Goal: Information Seeking & Learning: Learn about a topic

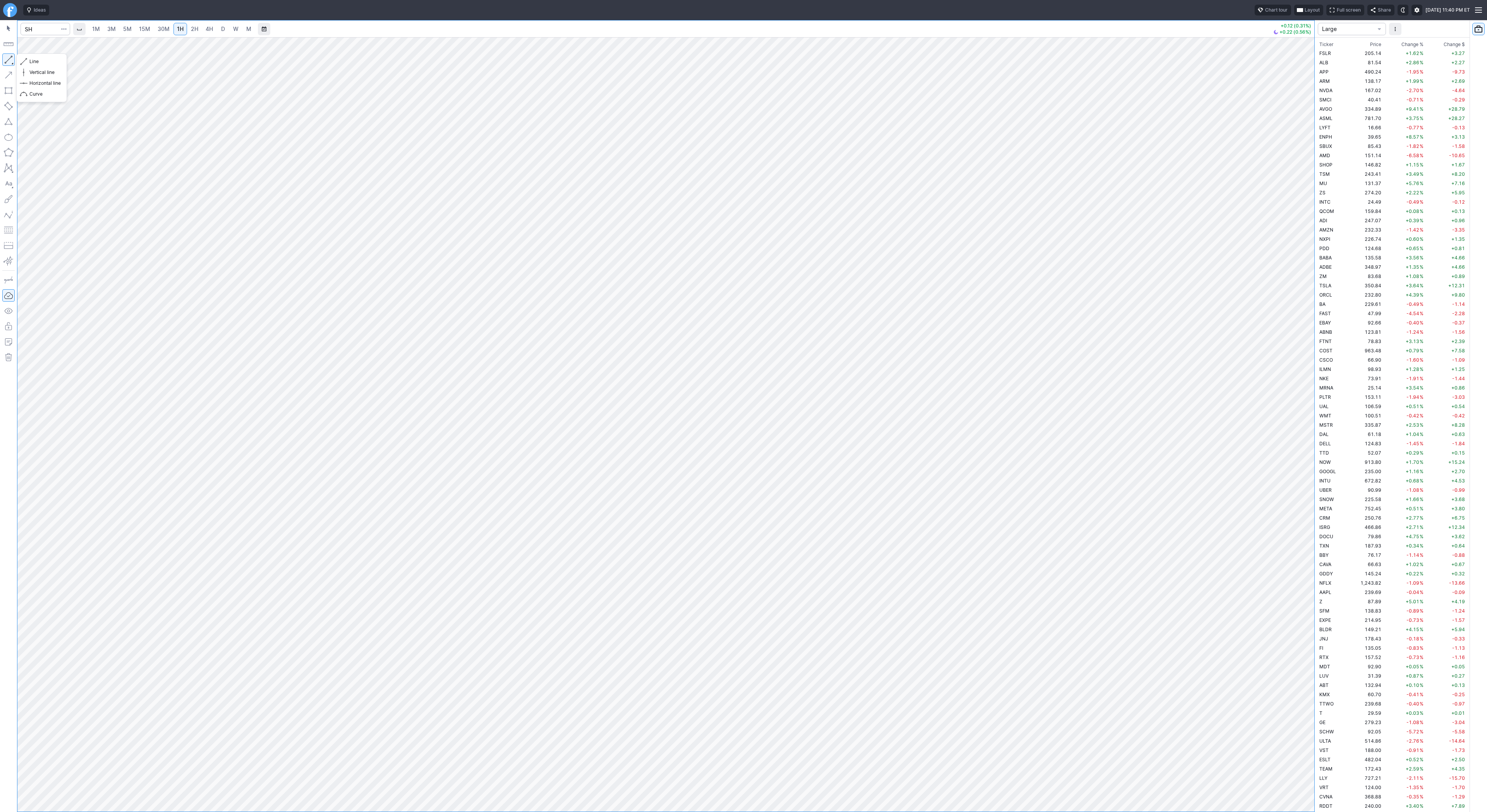
click at [8, 62] on button "button" at bounding box center [8, 59] width 12 height 12
click at [10, 60] on button "button" at bounding box center [8, 59] width 12 height 12
click at [5, 57] on button "button" at bounding box center [8, 59] width 12 height 12
click at [33, 63] on span "Line" at bounding box center [45, 61] width 31 height 8
click at [30, 61] on span "Line" at bounding box center [45, 61] width 31 height 8
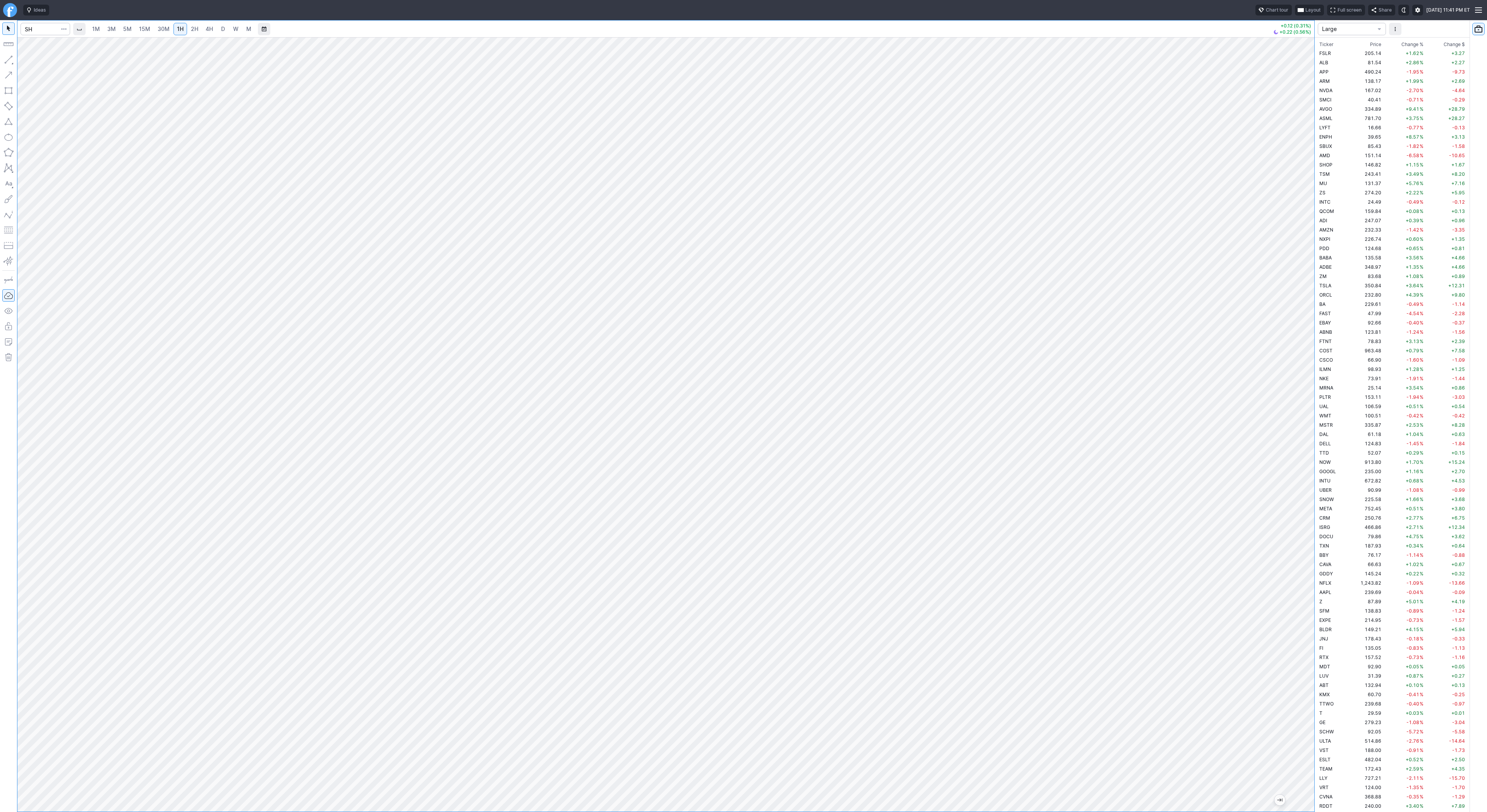
drag, startPoint x: 1310, startPoint y: 507, endPoint x: 1310, endPoint y: 473, distance: 34.0
click at [1310, 473] on div at bounding box center [1306, 422] width 16 height 755
click at [21, 58] on button "Line" at bounding box center [42, 61] width 45 height 11
click at [33, 61] on span "Line" at bounding box center [45, 61] width 31 height 8
click at [27, 61] on span "button" at bounding box center [25, 61] width 5 height 11
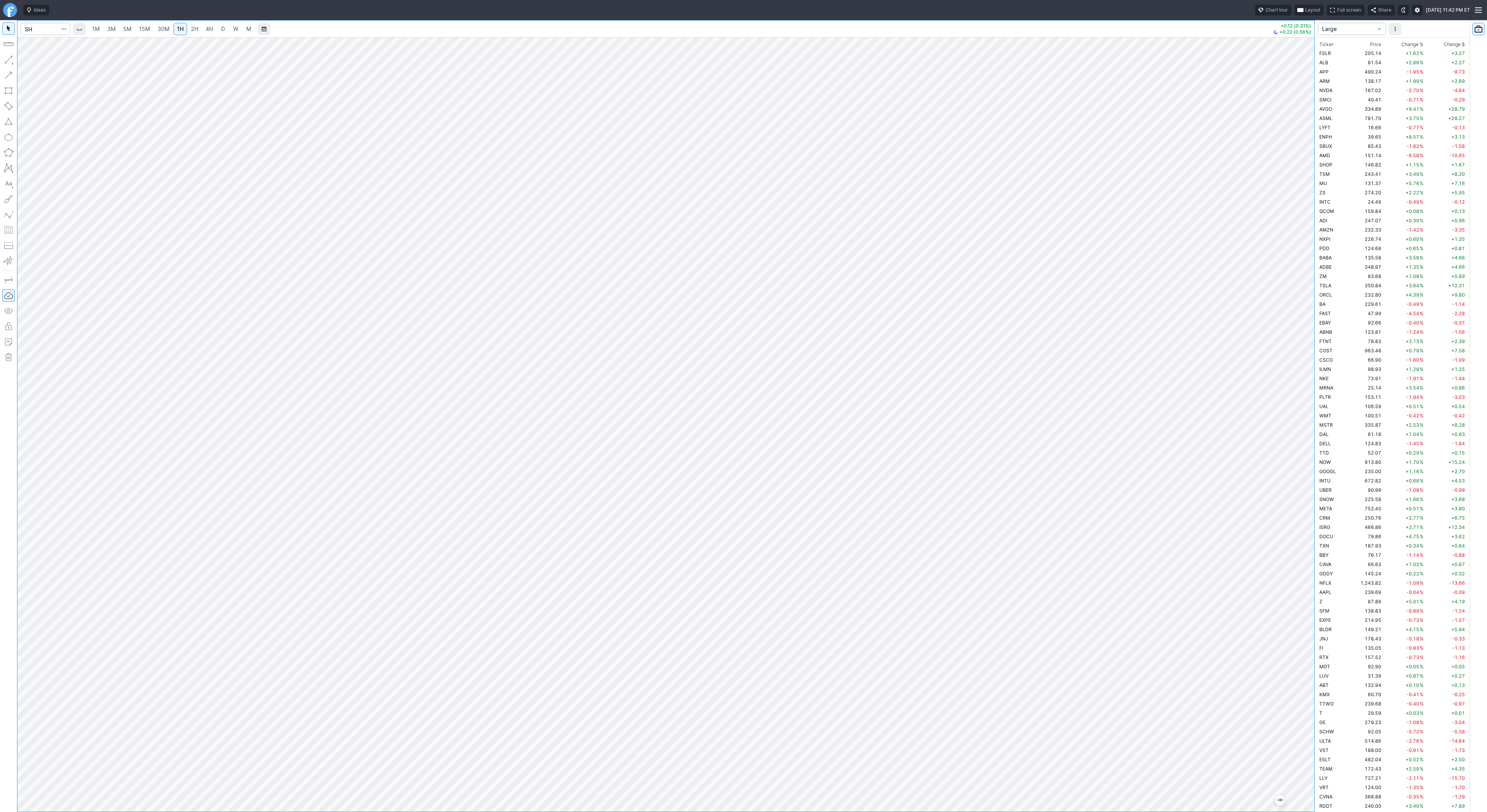
drag, startPoint x: 1305, startPoint y: 285, endPoint x: 1298, endPoint y: 336, distance: 51.5
click at [1298, 336] on div at bounding box center [1306, 422] width 16 height 755
drag, startPoint x: 1305, startPoint y: 521, endPoint x: 1314, endPoint y: 323, distance: 198.2
click at [1314, 323] on div "1M 3M 5M 15M 30M 1H 2H 4H D W M +0.12 (0.31%) +0.22 (0.56%) Large Ticker Price …" at bounding box center [744, 416] width 1487 height 792
click at [1421, 284] on div "1M 3M 5M 15M 30M 1H 2H 4H D W M +0.12 (0.31%) +0.22 (0.56%) Large Ticker Price …" at bounding box center [744, 416] width 1487 height 792
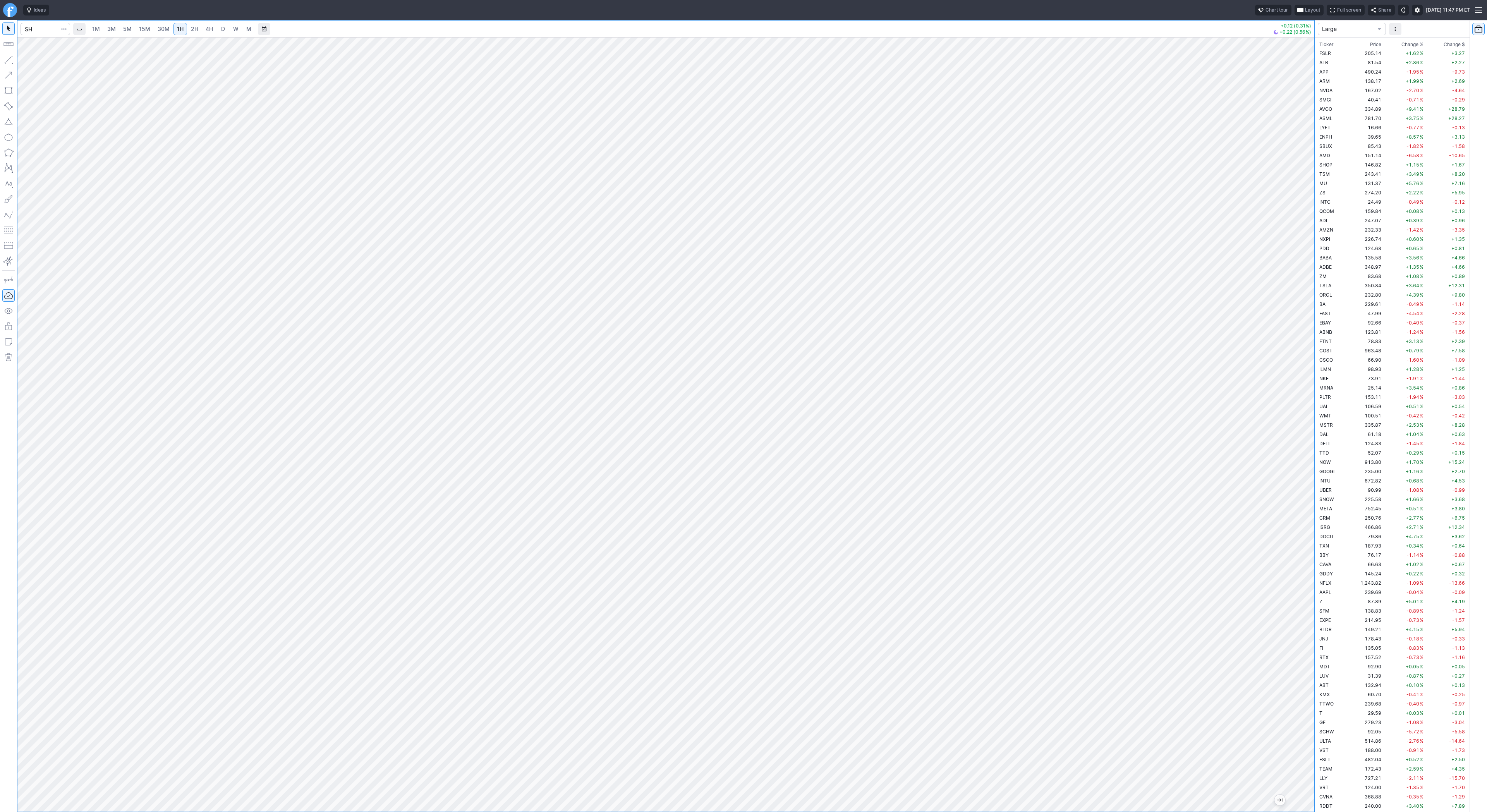
click at [1297, 304] on div at bounding box center [666, 424] width 1297 height 774
click at [43, 27] on input "Search" at bounding box center [46, 29] width 50 height 12
click at [237, 29] on link "W" at bounding box center [236, 29] width 12 height 12
click at [191, 29] on span "2H" at bounding box center [195, 28] width 8 height 6
click at [231, 29] on link "W" at bounding box center [236, 29] width 12 height 12
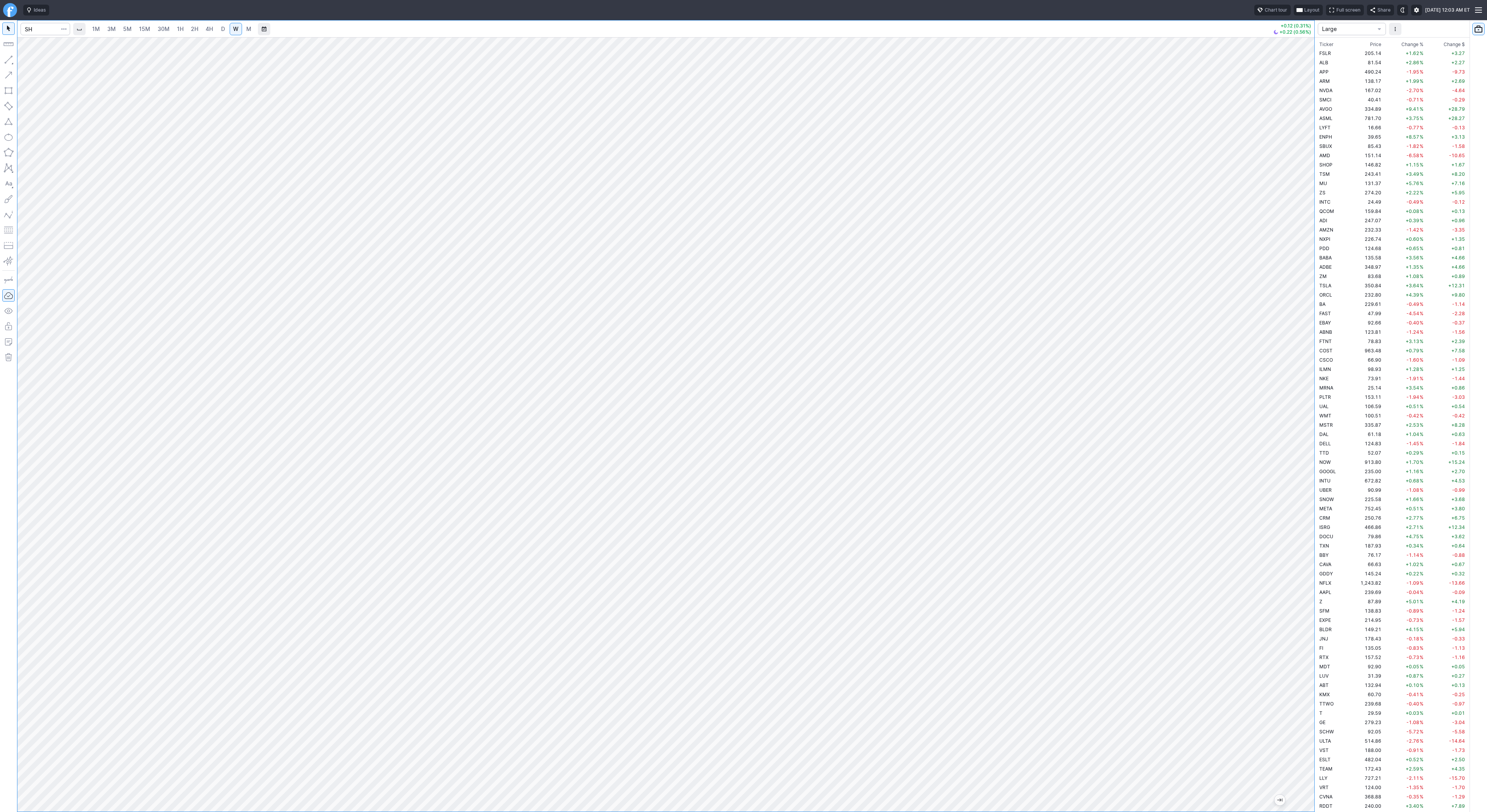
click at [207, 30] on span "4H" at bounding box center [209, 28] width 8 height 6
drag, startPoint x: 8, startPoint y: 59, endPoint x: 17, endPoint y: 84, distance: 26.6
click at [8, 60] on button "button" at bounding box center [8, 59] width 12 height 12
click at [11, 59] on button "button" at bounding box center [8, 59] width 12 height 12
click at [37, 60] on span "Line" at bounding box center [45, 61] width 31 height 8
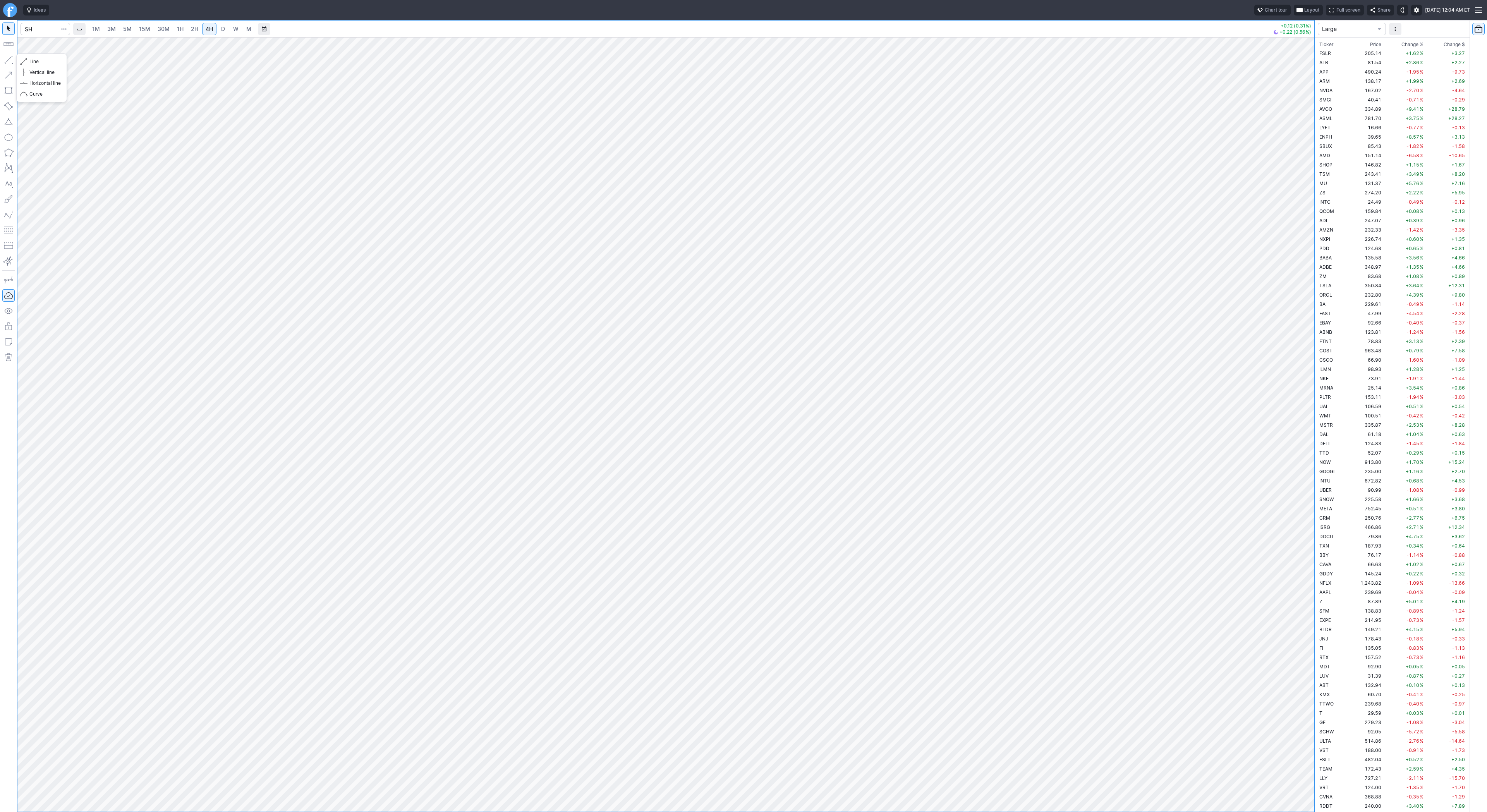
click at [9, 59] on button "button" at bounding box center [8, 59] width 12 height 12
click at [26, 62] on span "button" at bounding box center [25, 61] width 5 height 11
click at [32, 60] on span "Line" at bounding box center [45, 61] width 31 height 8
click at [10, 61] on button "button" at bounding box center [8, 59] width 12 height 12
click at [27, 61] on span "button" at bounding box center [25, 61] width 5 height 11
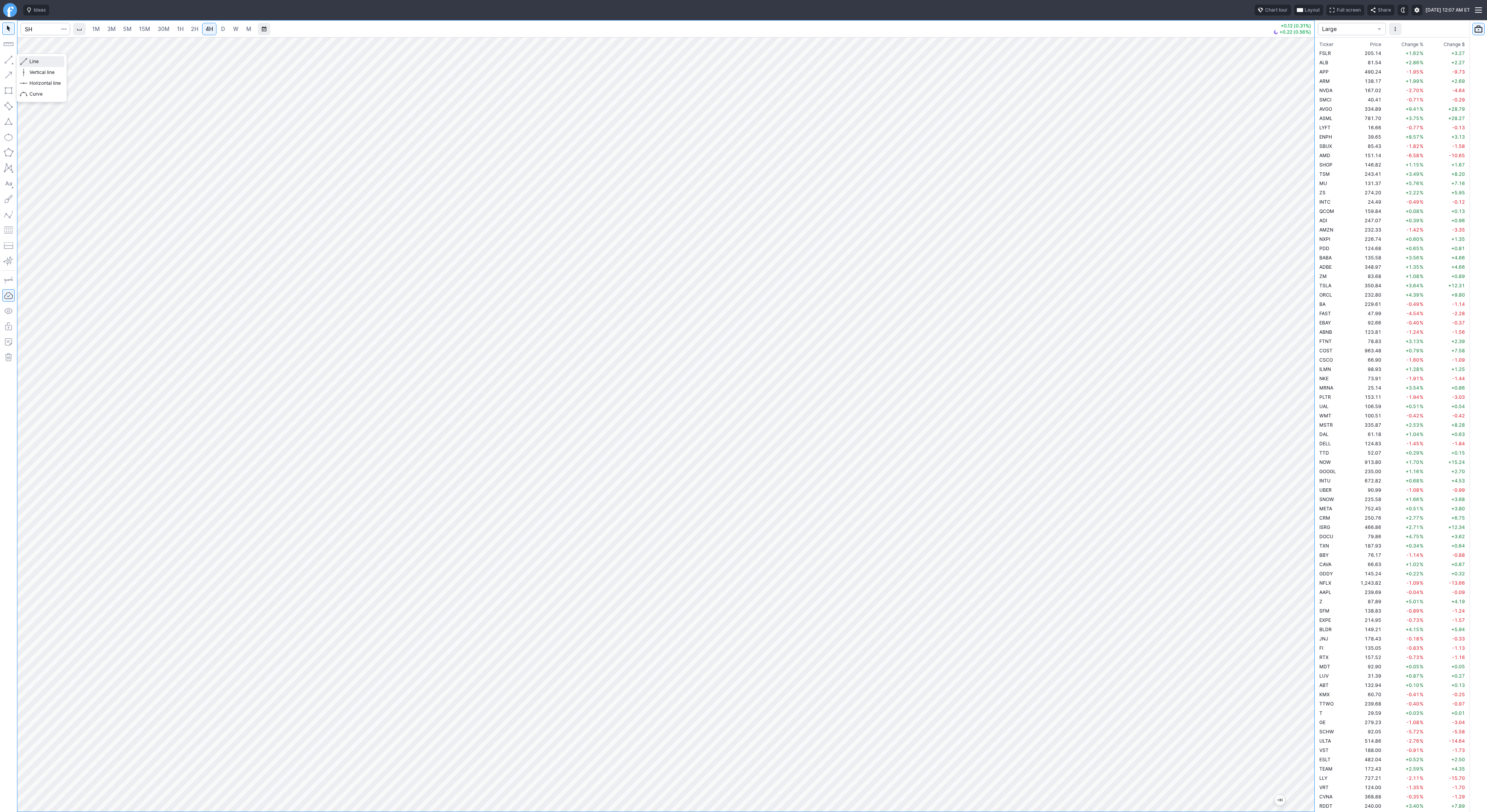
click at [28, 59] on button "Line" at bounding box center [42, 61] width 45 height 11
drag, startPoint x: 12, startPoint y: 58, endPoint x: 53, endPoint y: 98, distance: 57.3
click at [12, 58] on button "button" at bounding box center [8, 59] width 12 height 12
drag, startPoint x: 10, startPoint y: 61, endPoint x: 27, endPoint y: 90, distance: 33.6
click at [10, 61] on button "button" at bounding box center [8, 59] width 12 height 12
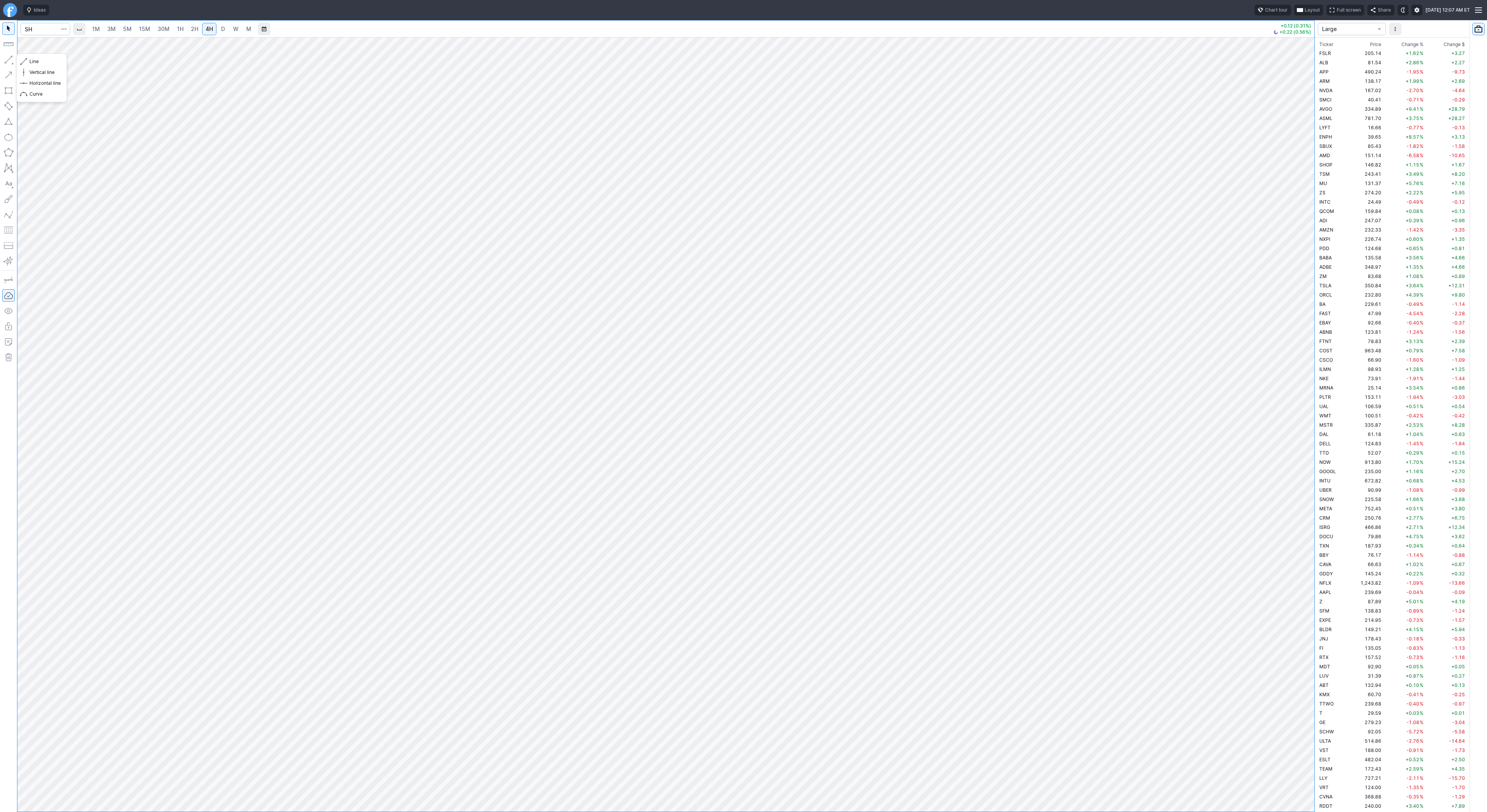
click at [9, 58] on button "button" at bounding box center [8, 59] width 12 height 12
click at [11, 64] on button "button" at bounding box center [8, 59] width 12 height 12
click at [177, 28] on span "1H" at bounding box center [180, 28] width 6 height 6
click at [8, 44] on button "button" at bounding box center [8, 44] width 12 height 12
drag, startPoint x: 1312, startPoint y: 451, endPoint x: 1310, endPoint y: 555, distance: 104.0
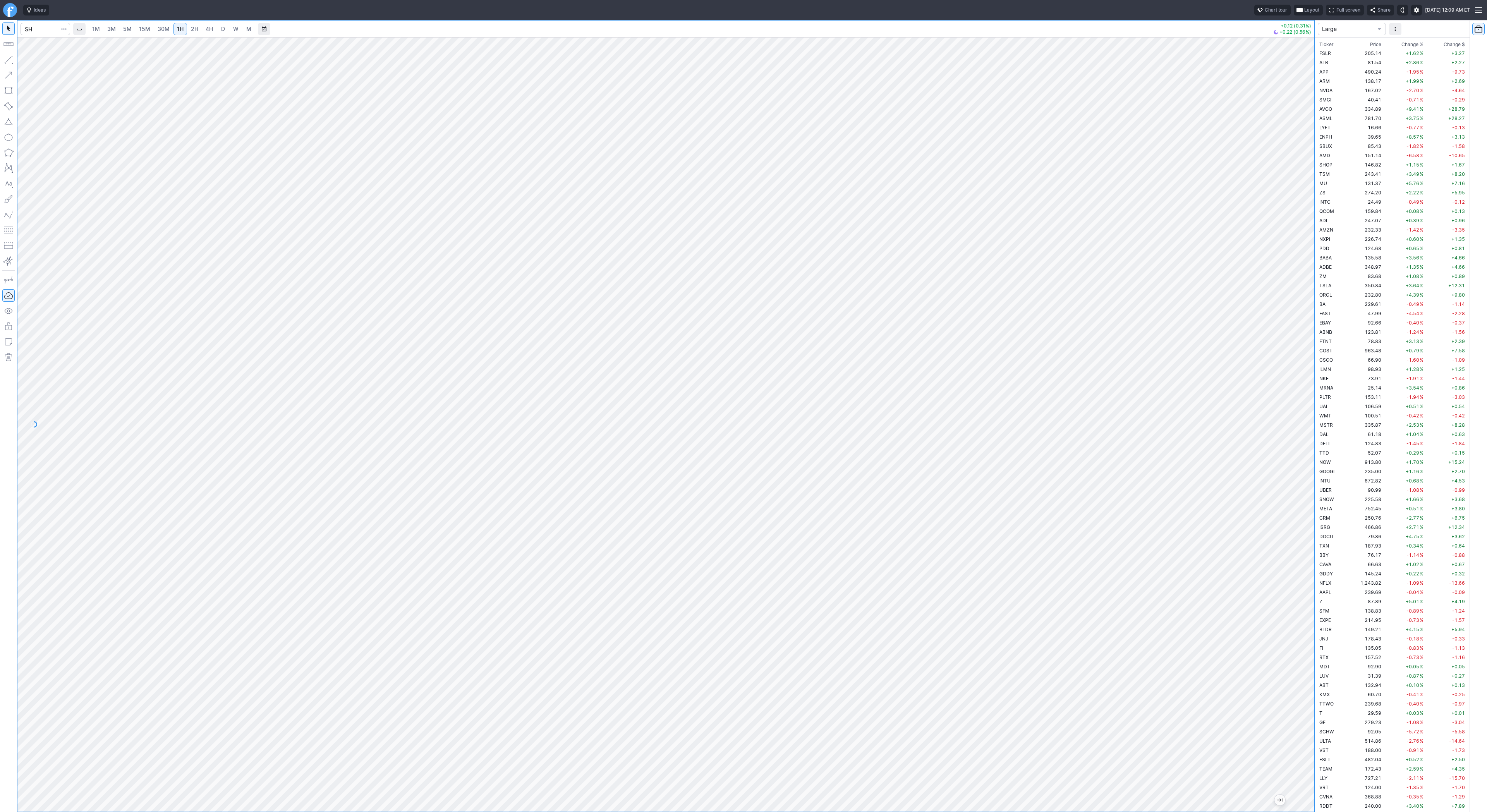
click at [1310, 555] on div at bounding box center [1306, 422] width 16 height 755
click at [8, 59] on button "button" at bounding box center [8, 59] width 12 height 12
click at [203, 31] on link "4H" at bounding box center [209, 29] width 14 height 12
click at [6, 62] on button "button" at bounding box center [8, 59] width 12 height 12
click at [4, 56] on button "button" at bounding box center [8, 59] width 12 height 12
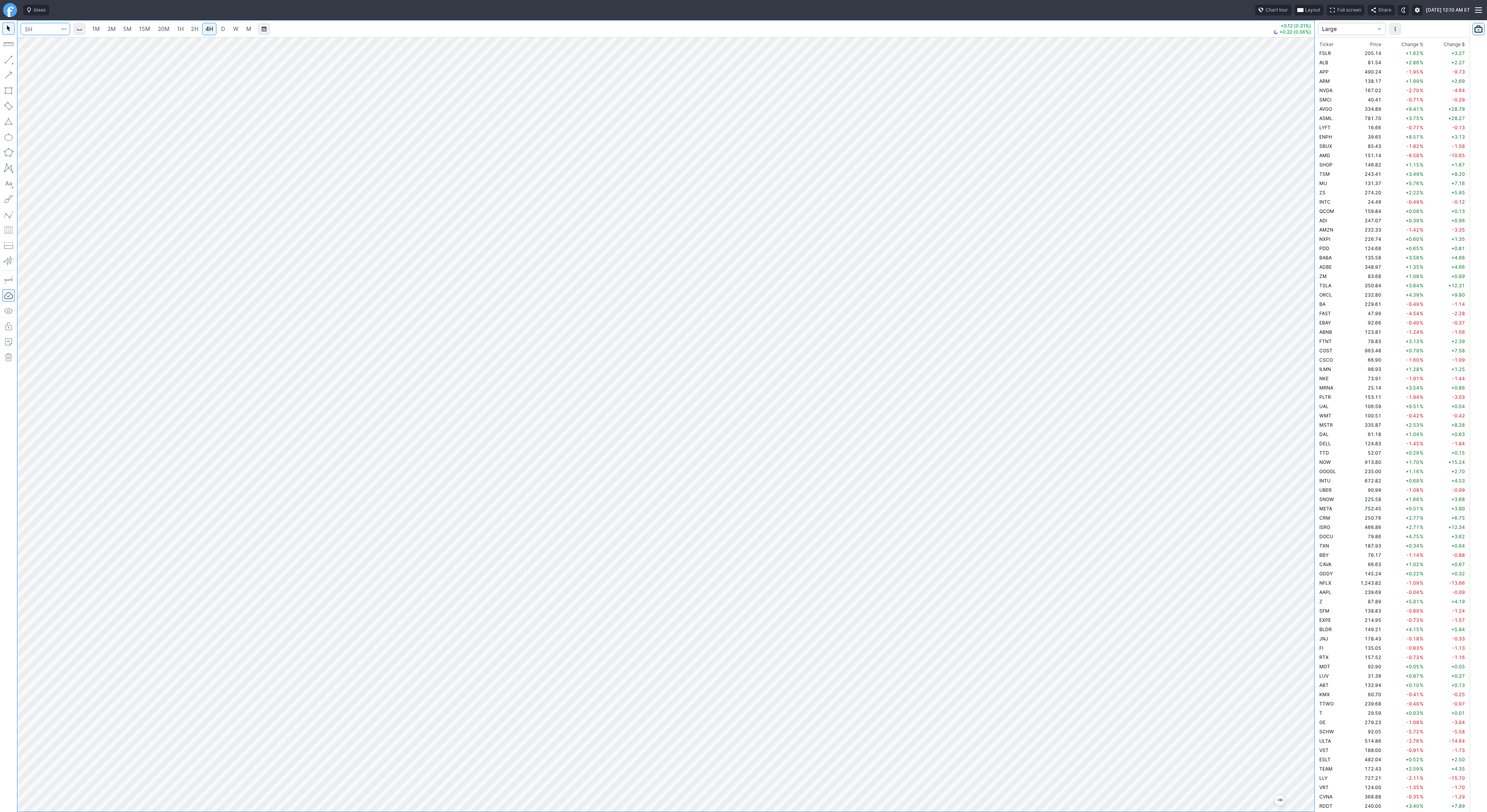
click at [32, 29] on input "Search" at bounding box center [46, 29] width 50 height 12
type input "vxx"
click at [42, 49] on span "VXX" at bounding box center [40, 48] width 25 height 13
click at [10, 62] on button "button" at bounding box center [8, 59] width 12 height 12
click at [8, 57] on button "button" at bounding box center [8, 59] width 12 height 12
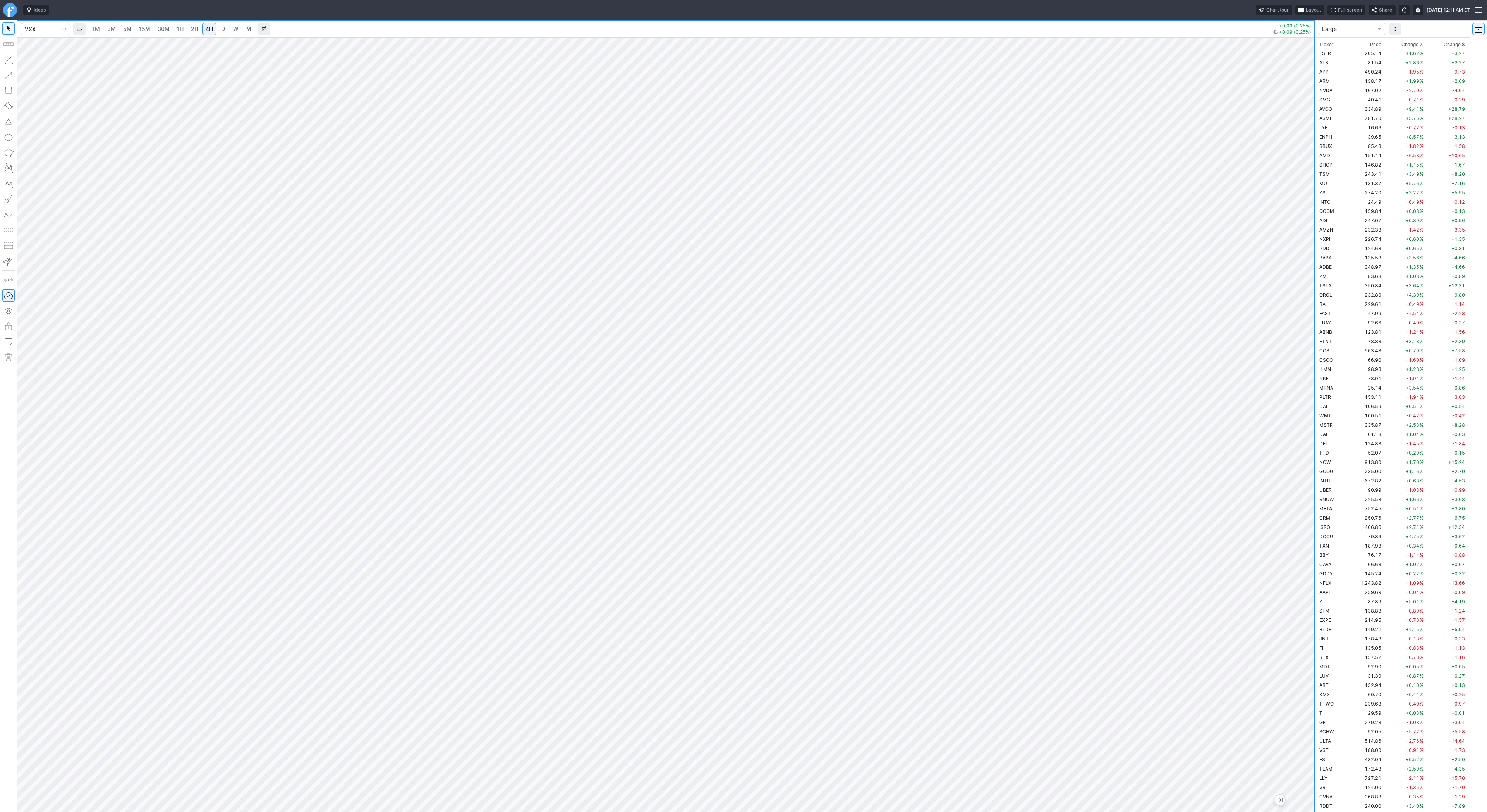
click at [5, 60] on button "button" at bounding box center [8, 59] width 12 height 12
click at [166, 32] on span "30M" at bounding box center [163, 28] width 12 height 6
click at [196, 26] on span "2H" at bounding box center [195, 28] width 8 height 6
click at [178, 31] on span "1H" at bounding box center [180, 28] width 6 height 6
click at [32, 62] on span "Line" at bounding box center [45, 61] width 31 height 8
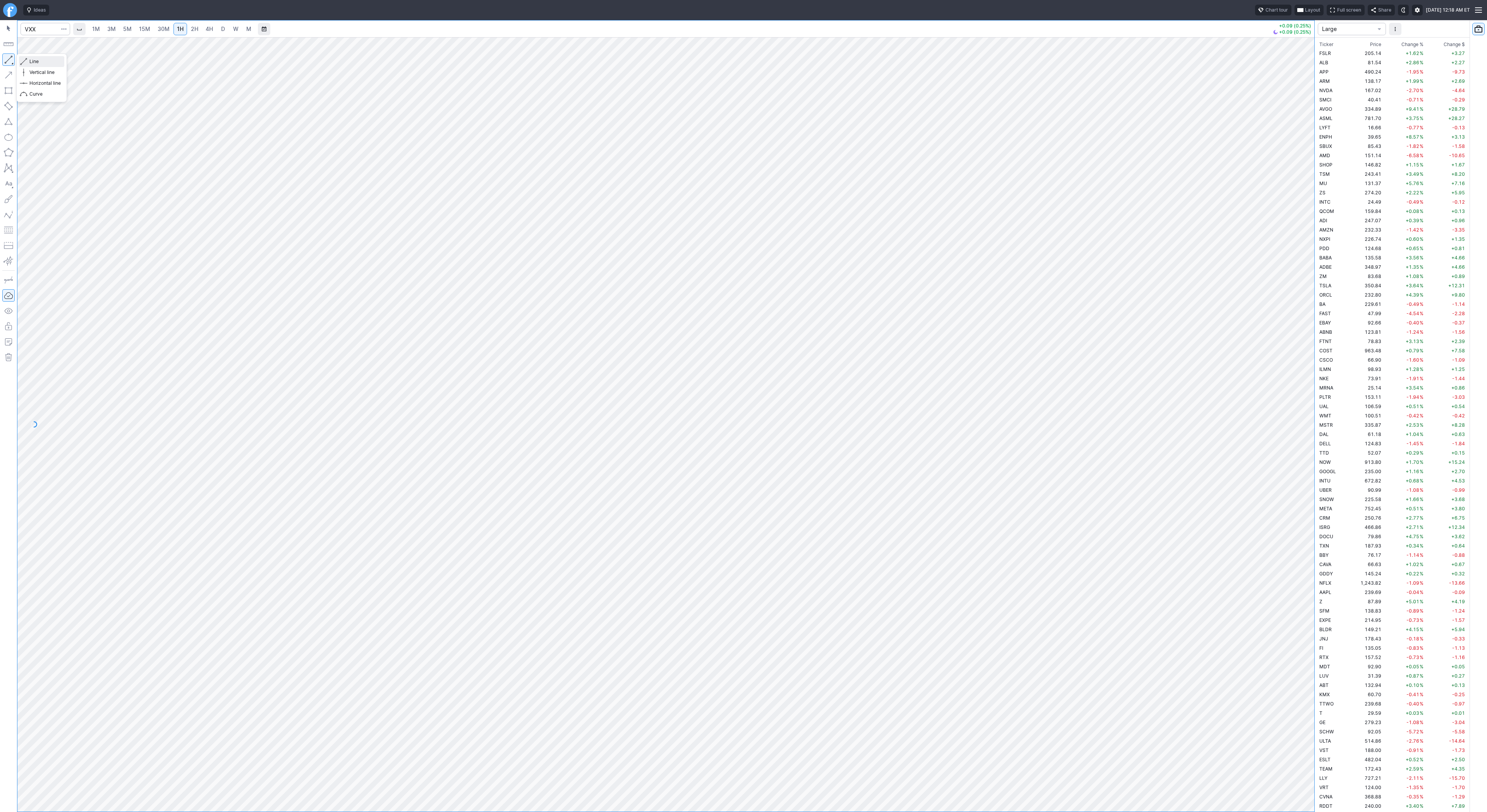
click at [28, 62] on button "Line" at bounding box center [42, 61] width 45 height 11
click at [44, 63] on span "Line" at bounding box center [45, 61] width 31 height 8
click at [1294, 626] on div at bounding box center [666, 424] width 1297 height 774
click at [10, 58] on button "button" at bounding box center [8, 59] width 12 height 12
drag, startPoint x: 11, startPoint y: 61, endPoint x: 24, endPoint y: 93, distance: 34.5
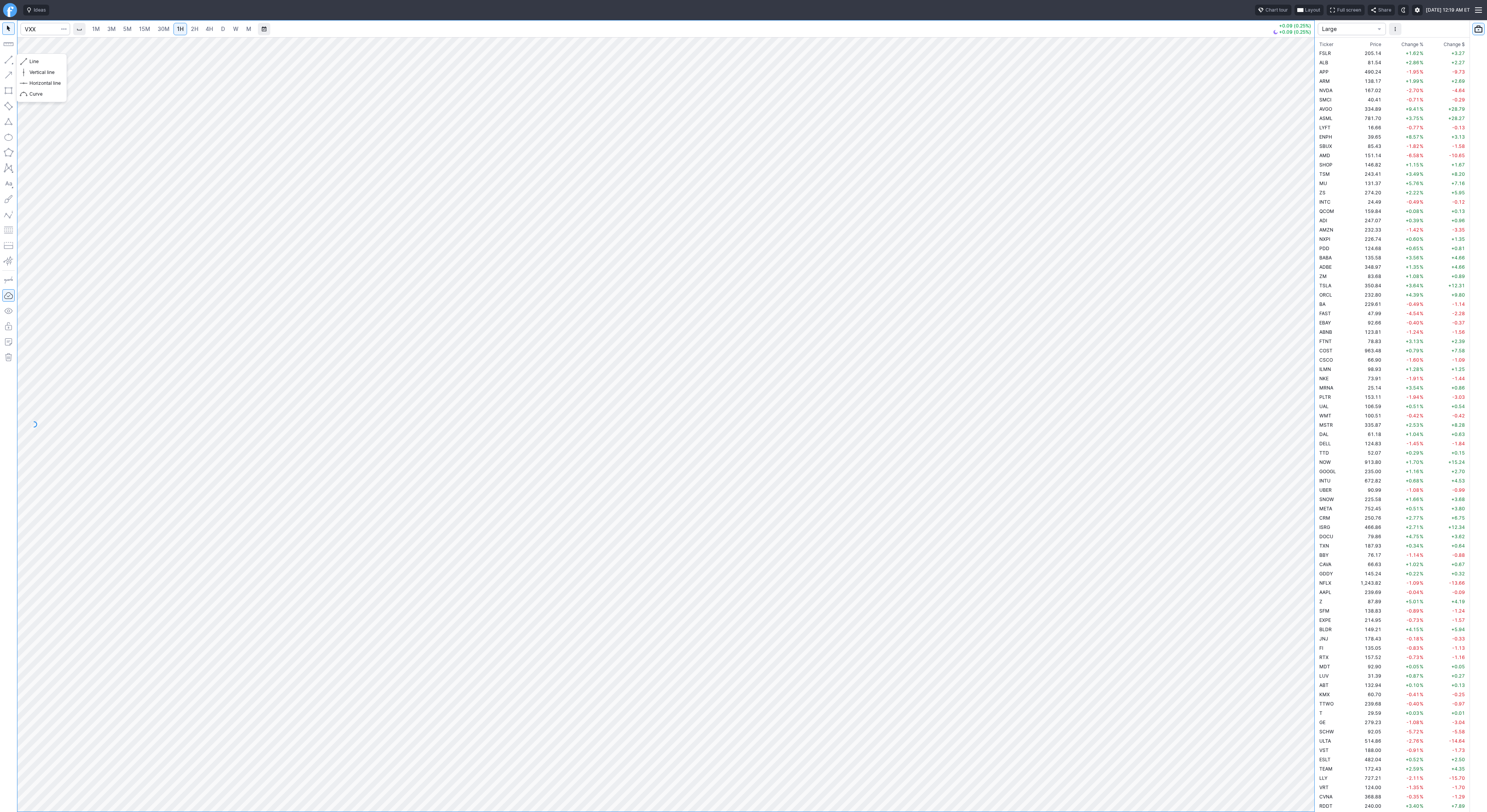
click at [10, 62] on button "button" at bounding box center [8, 59] width 12 height 12
click at [10, 58] on button "button" at bounding box center [8, 59] width 12 height 12
click at [11, 55] on button "button" at bounding box center [8, 59] width 12 height 12
click at [6, 58] on button "button" at bounding box center [8, 59] width 12 height 12
drag, startPoint x: 11, startPoint y: 59, endPoint x: 18, endPoint y: 97, distance: 38.6
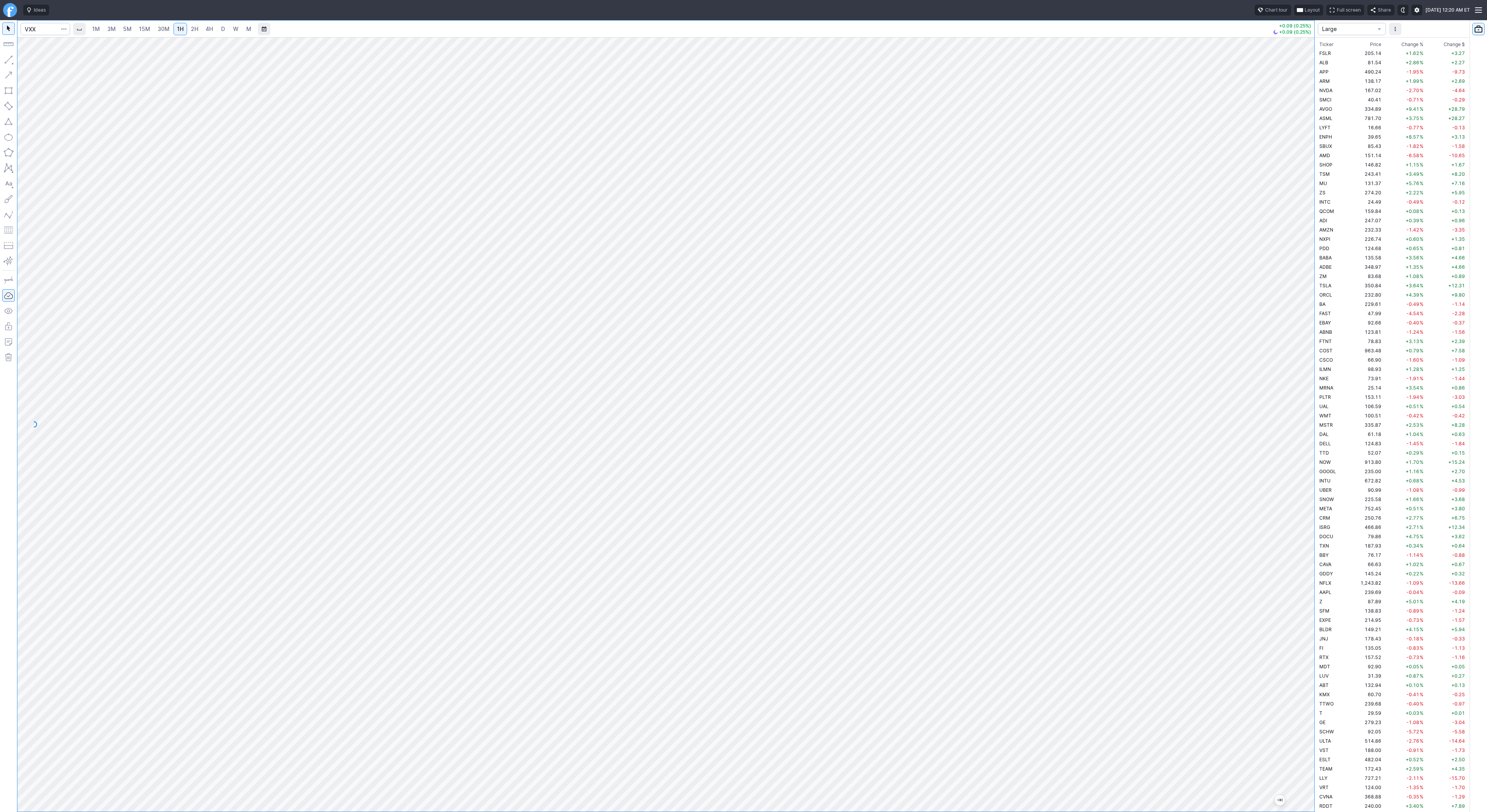
click at [11, 59] on button "button" at bounding box center [8, 59] width 12 height 12
click at [34, 62] on span "Line" at bounding box center [45, 61] width 31 height 8
click at [27, 59] on span "button" at bounding box center [25, 61] width 5 height 11
click at [37, 61] on span "Line" at bounding box center [45, 61] width 31 height 8
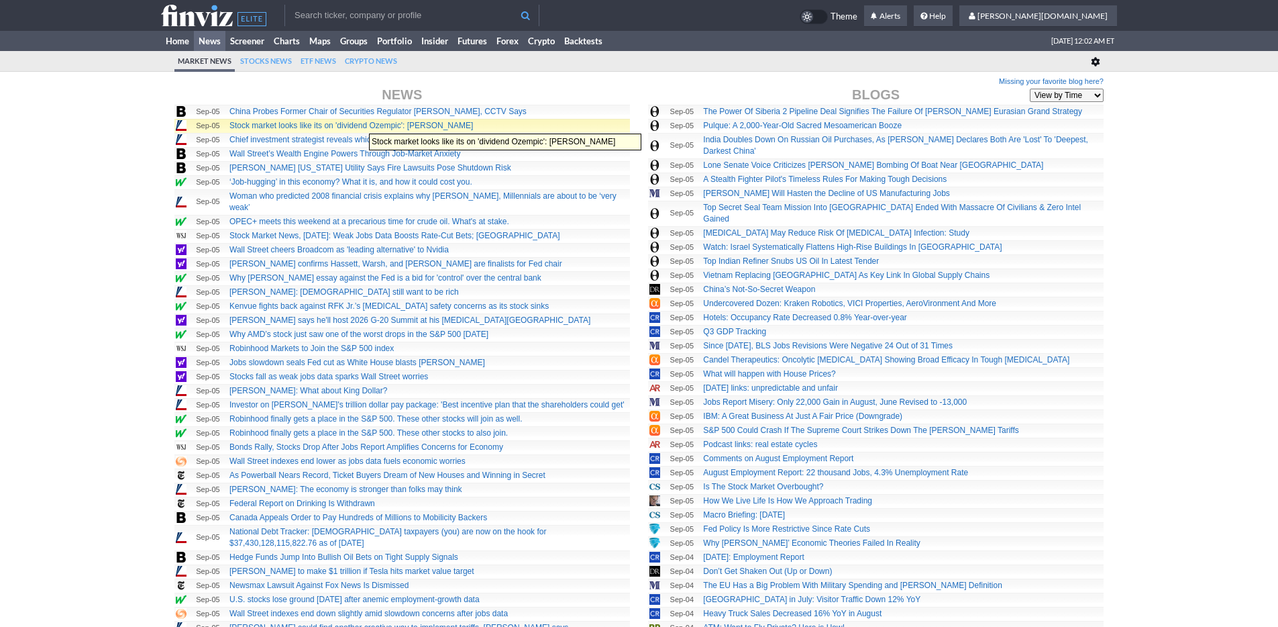
click at [362, 127] on link "Stock market looks like its on 'dividend Ozempic': Jack Hough" at bounding box center [351, 125] width 244 height 9
